Goal: Information Seeking & Learning: Learn about a topic

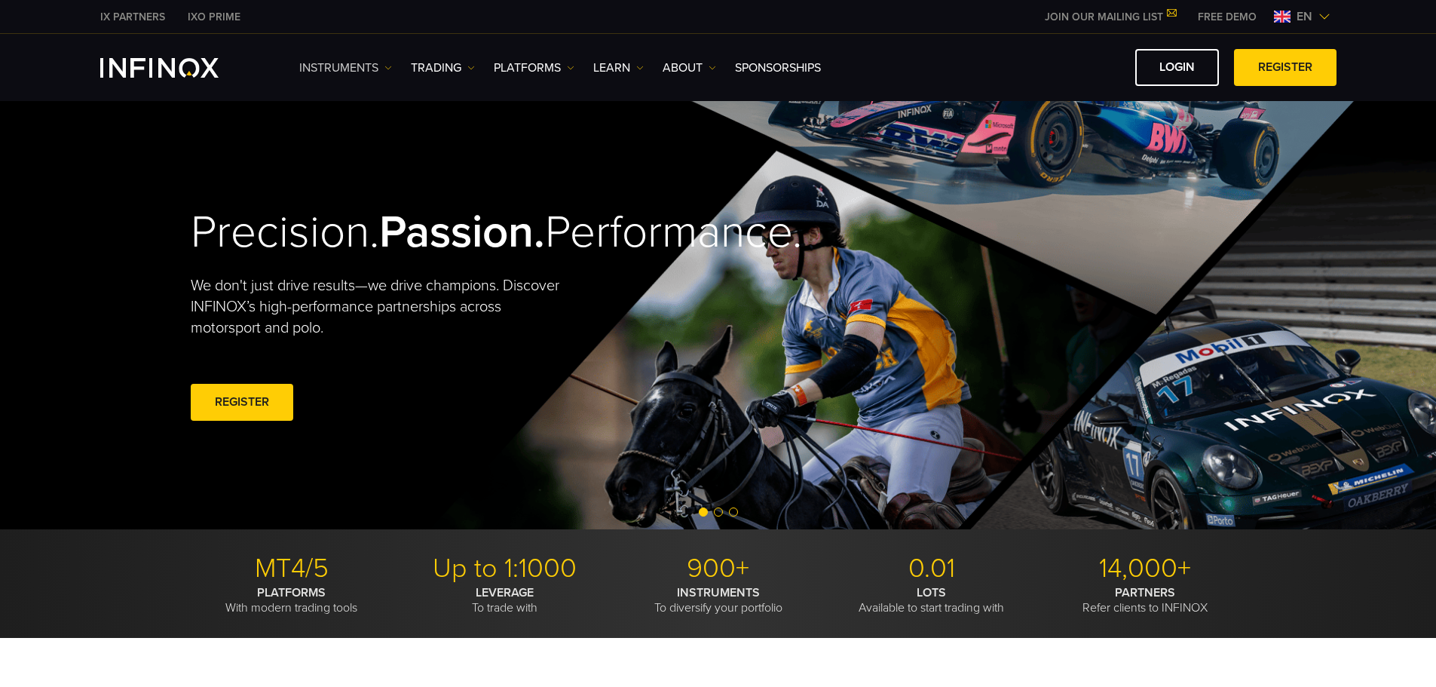
click at [387, 69] on img at bounding box center [388, 68] width 8 height 8
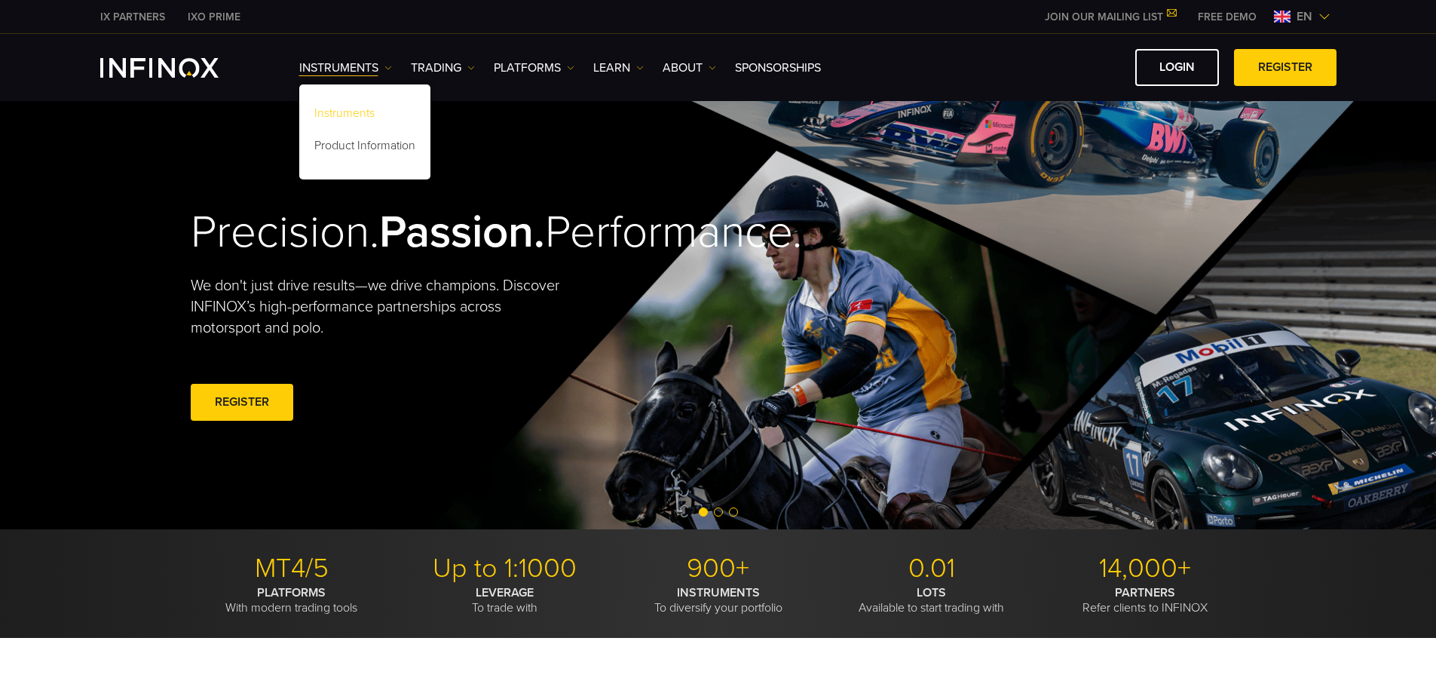
click at [341, 105] on link "Instruments" at bounding box center [364, 115] width 131 height 32
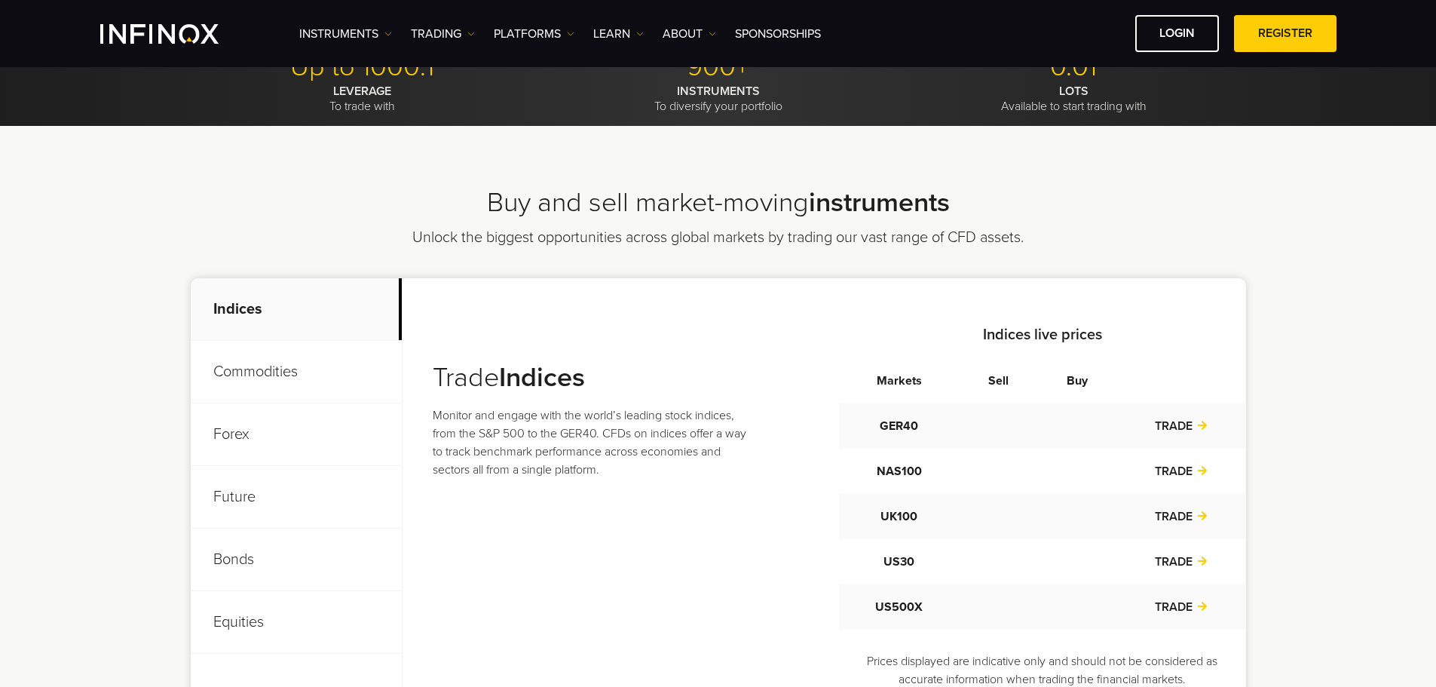
scroll to position [603, 0]
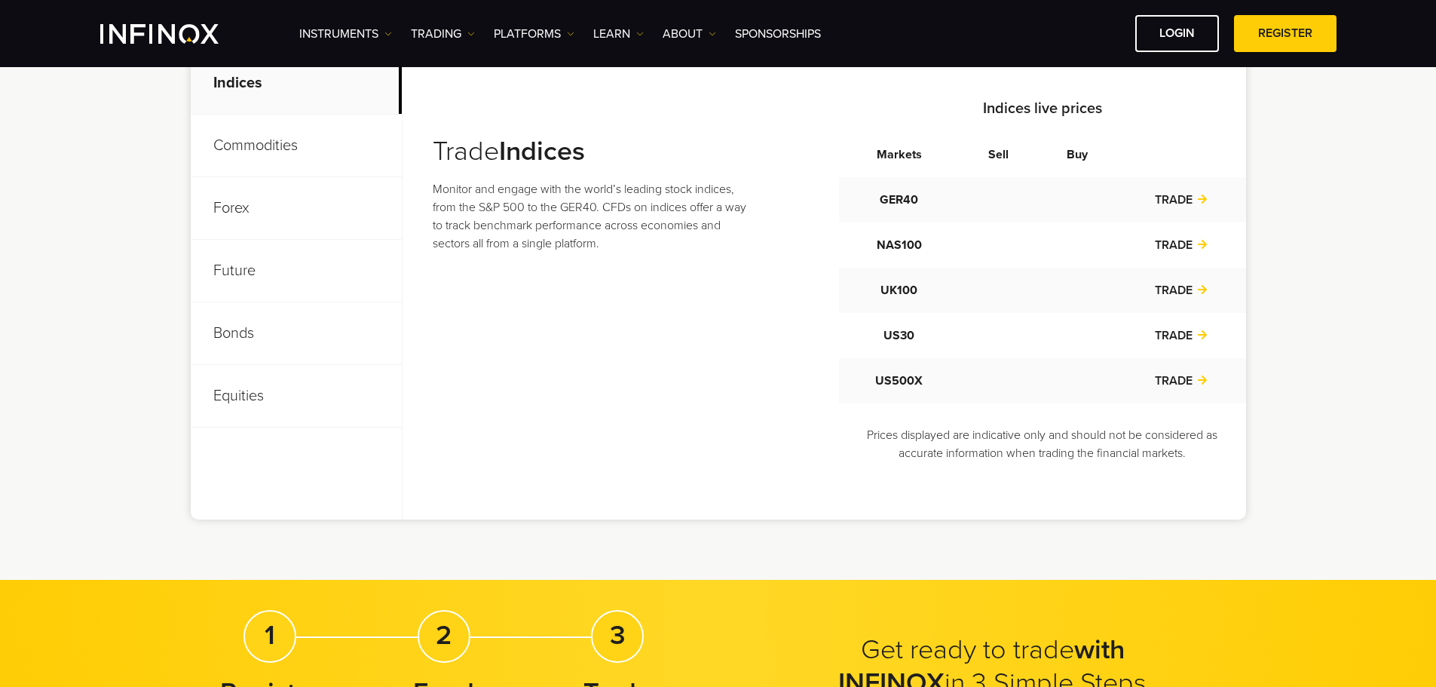
click at [226, 274] on p "Future" at bounding box center [296, 271] width 211 height 63
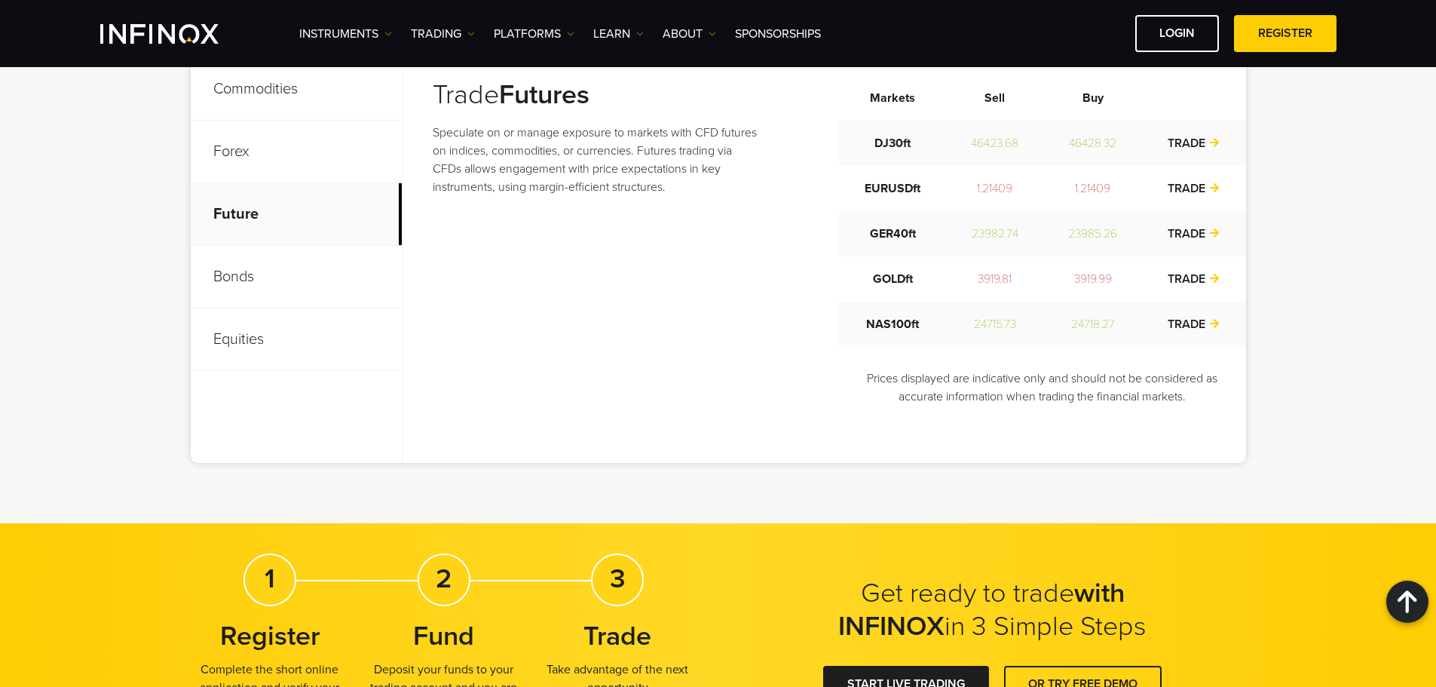
scroll to position [528, 0]
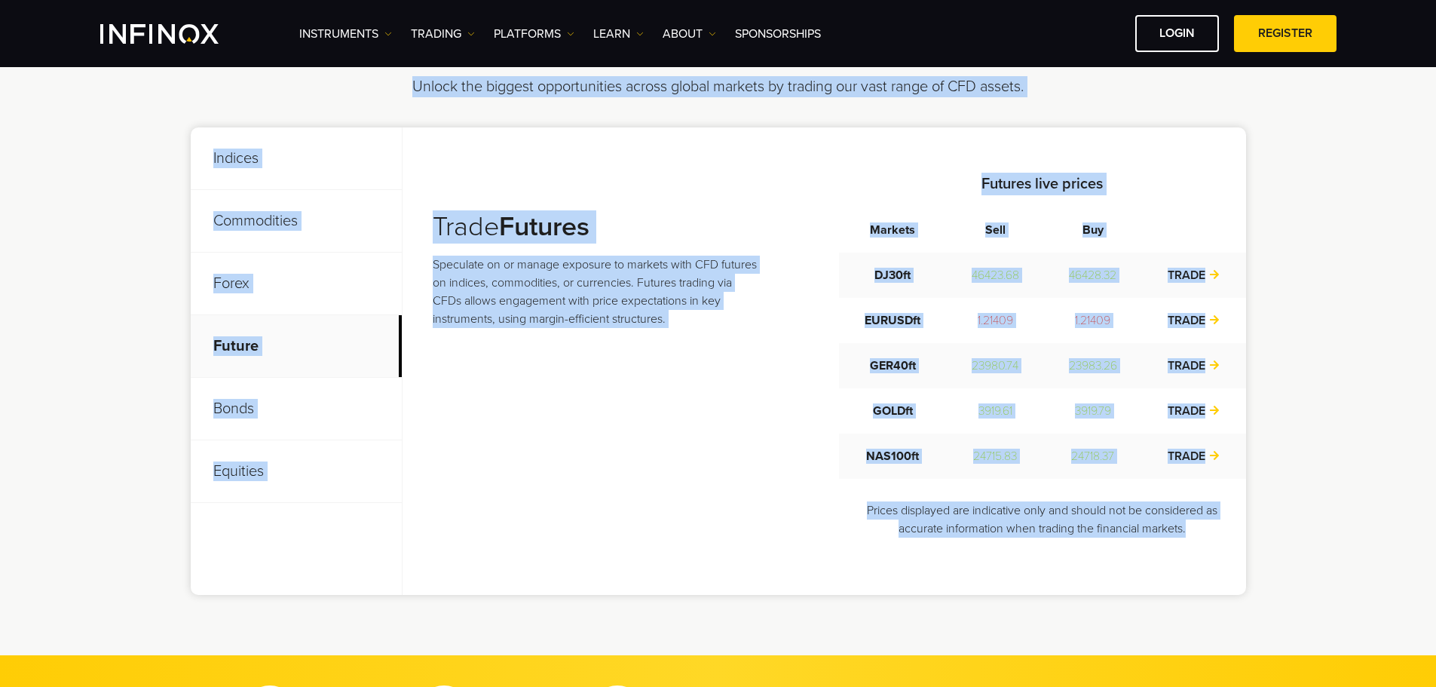
drag, startPoint x: 1208, startPoint y: 540, endPoint x: 154, endPoint y: 77, distance: 1150.6
click at [154, 77] on div "Buy and sell market-moving instruments Unlock the biggest opportunities across …" at bounding box center [718, 315] width 1436 height 680
click at [156, 174] on div "Buy and sell market-moving instruments Unlock the biggest opportunities across …" at bounding box center [718, 315] width 1436 height 680
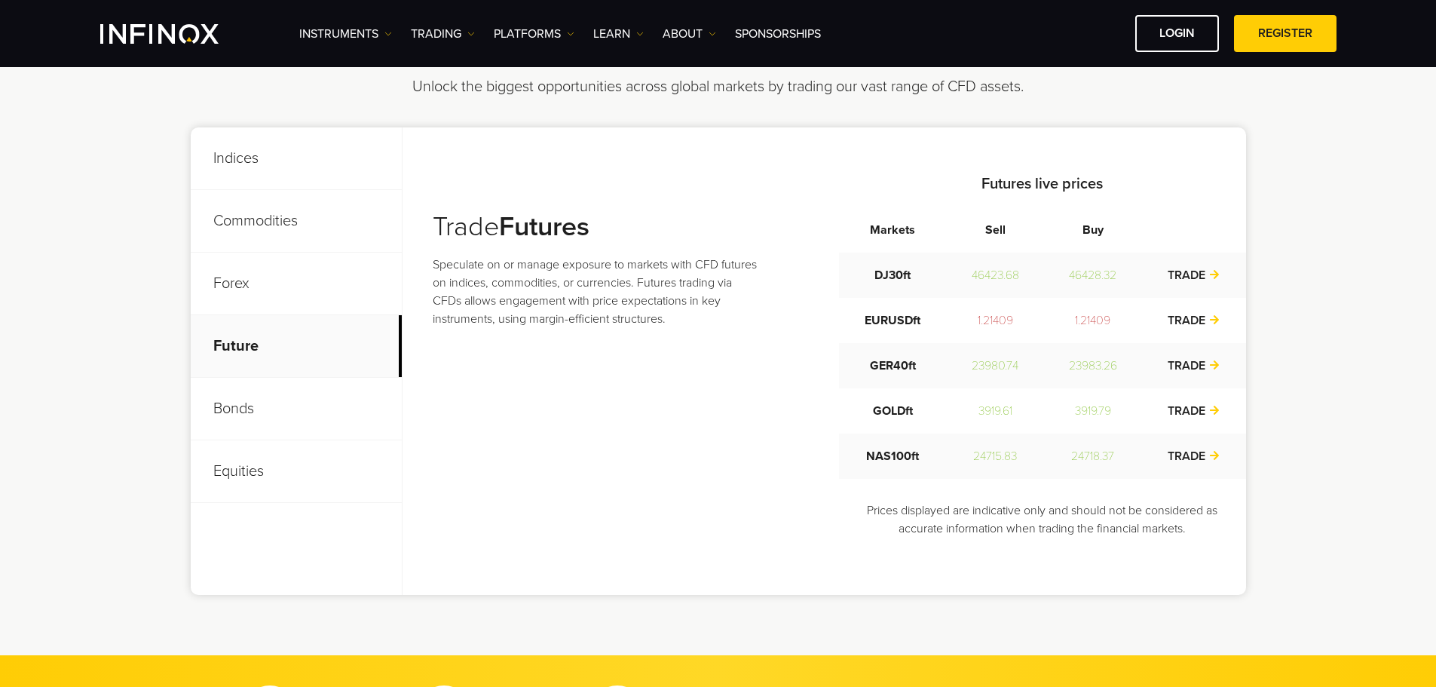
scroll to position [0, 0]
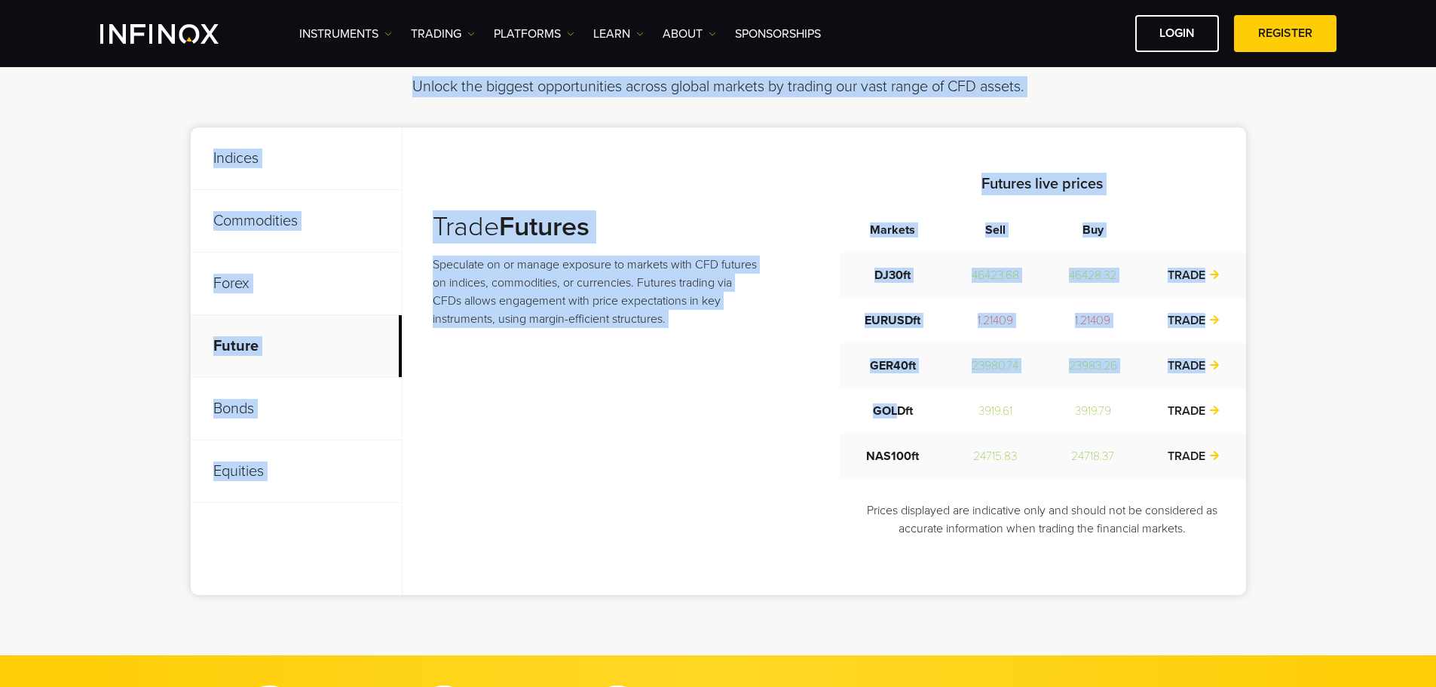
drag, startPoint x: 388, startPoint y: 86, endPoint x: 898, endPoint y: 402, distance: 600.0
click at [898, 402] on div "Buy and sell market-moving instruments Unlock the biggest opportunities across …" at bounding box center [718, 314] width 1085 height 559
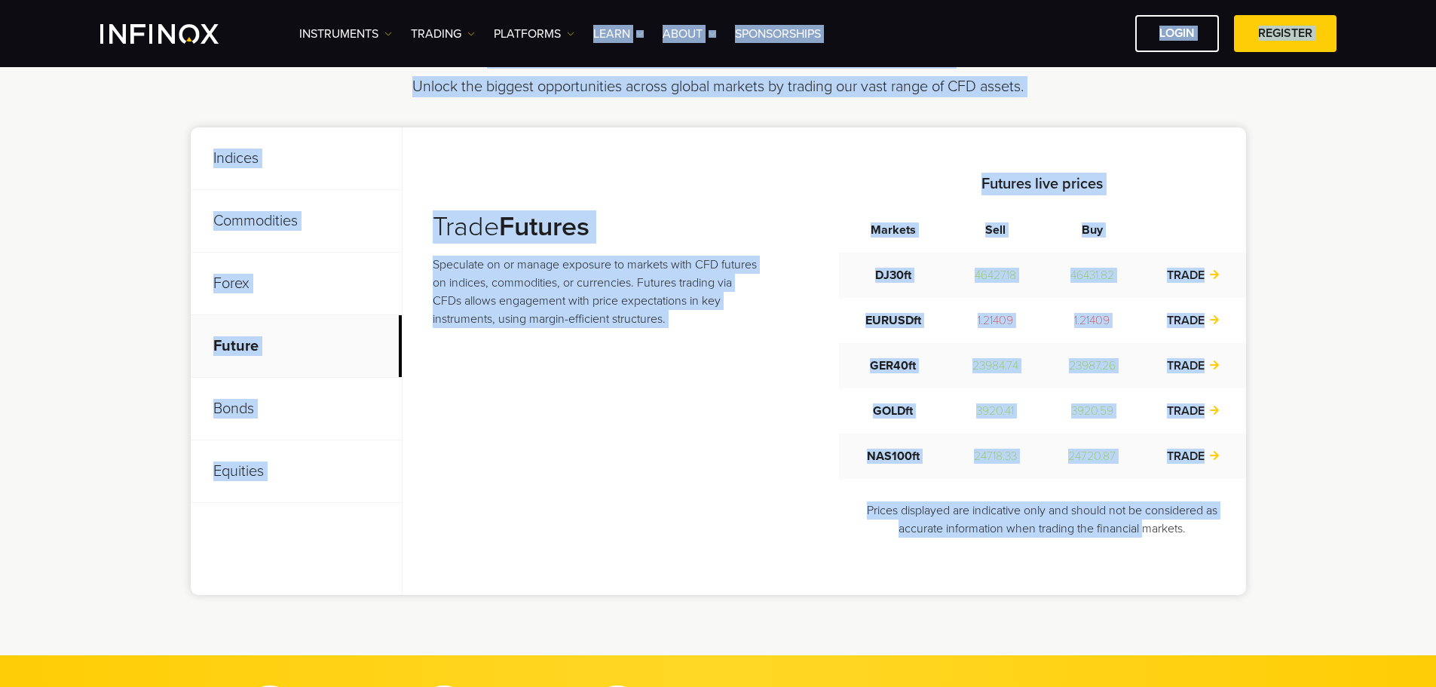
scroll to position [390, 0]
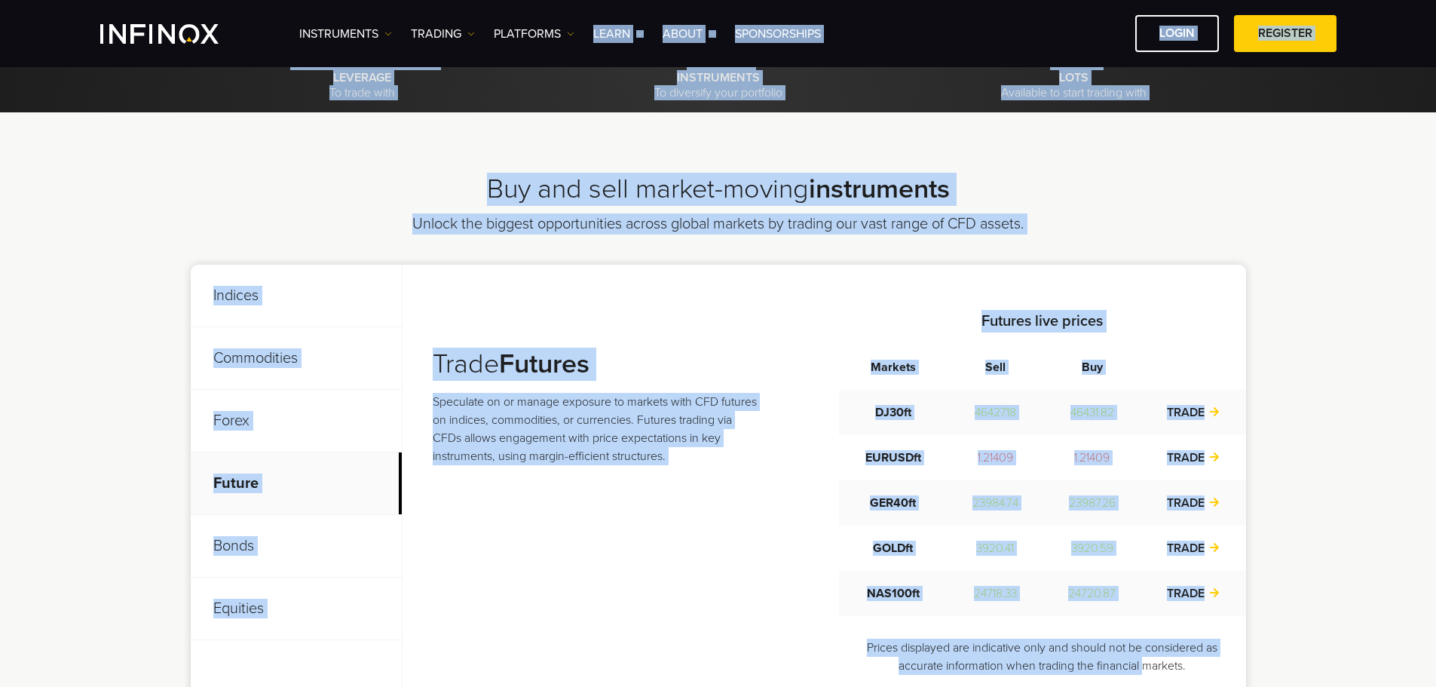
drag, startPoint x: 1142, startPoint y: 528, endPoint x: 128, endPoint y: 179, distance: 1072.4
click at [135, 349] on div "Buy and sell market-moving instruments Unlock the biggest opportunities across …" at bounding box center [718, 452] width 1436 height 680
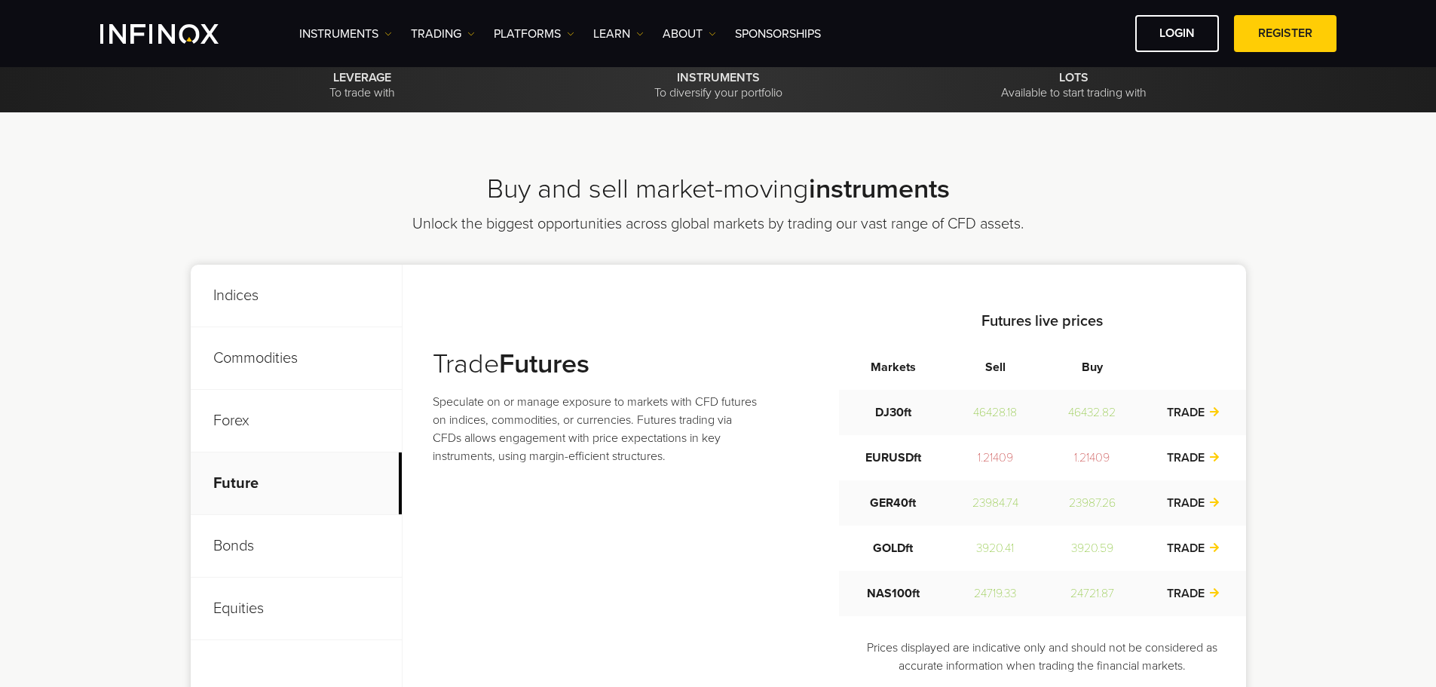
click at [243, 556] on p "Bonds" at bounding box center [296, 546] width 211 height 63
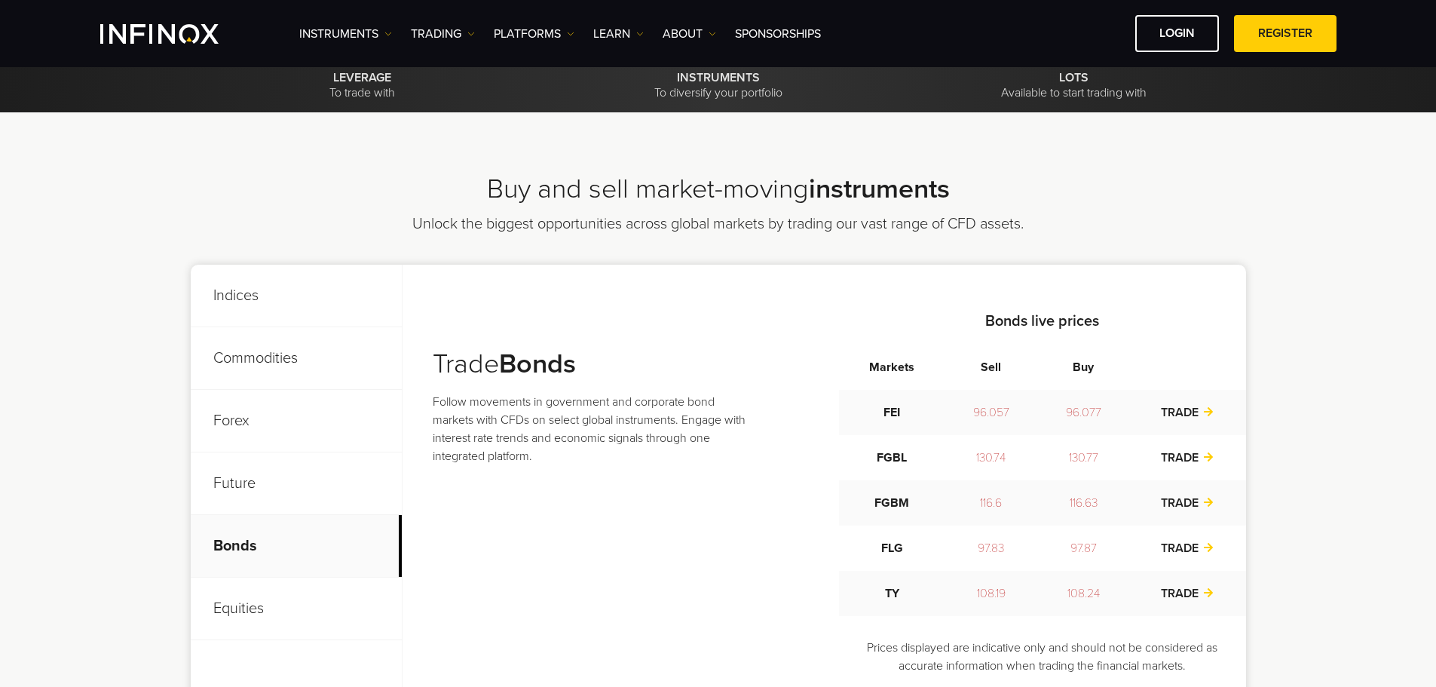
scroll to position [0, 0]
click at [258, 614] on p "Equities" at bounding box center [296, 608] width 211 height 63
